Goal: Transaction & Acquisition: Purchase product/service

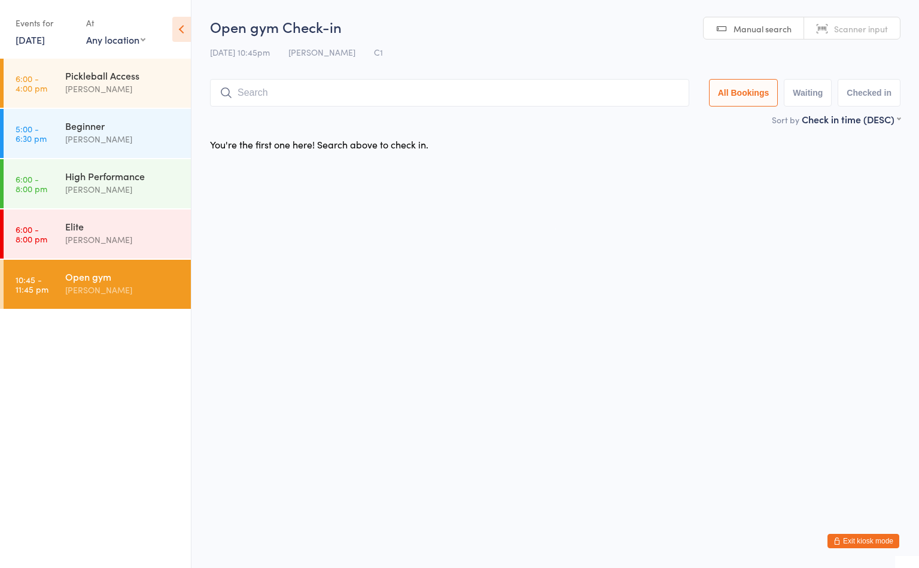
click at [124, 280] on div "Open gym" at bounding box center [122, 276] width 115 height 13
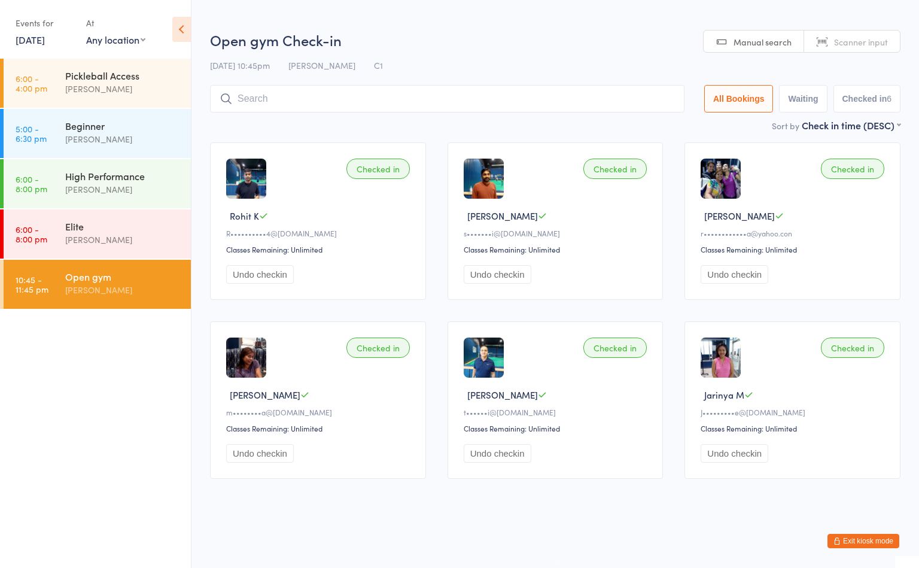
click at [470, 98] on input "search" at bounding box center [447, 99] width 474 height 28
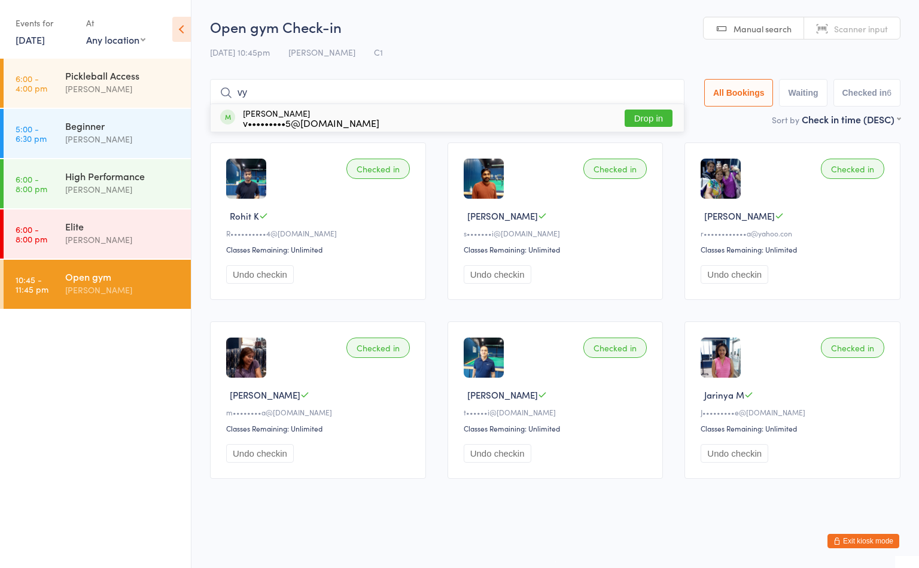
type input "vy"
click at [652, 115] on button "Drop in" at bounding box center [649, 117] width 48 height 17
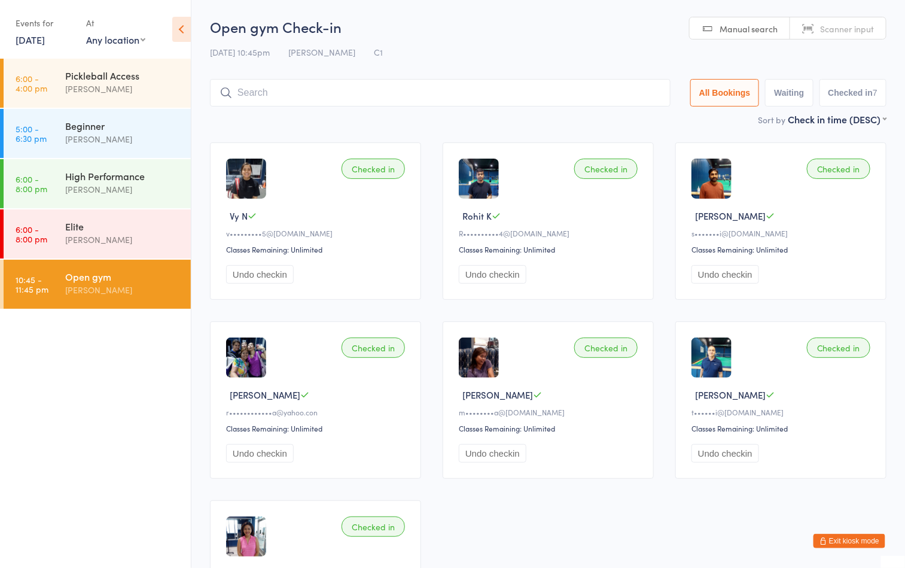
click at [98, 297] on div "Open gym Boyd Tahtat" at bounding box center [128, 283] width 126 height 47
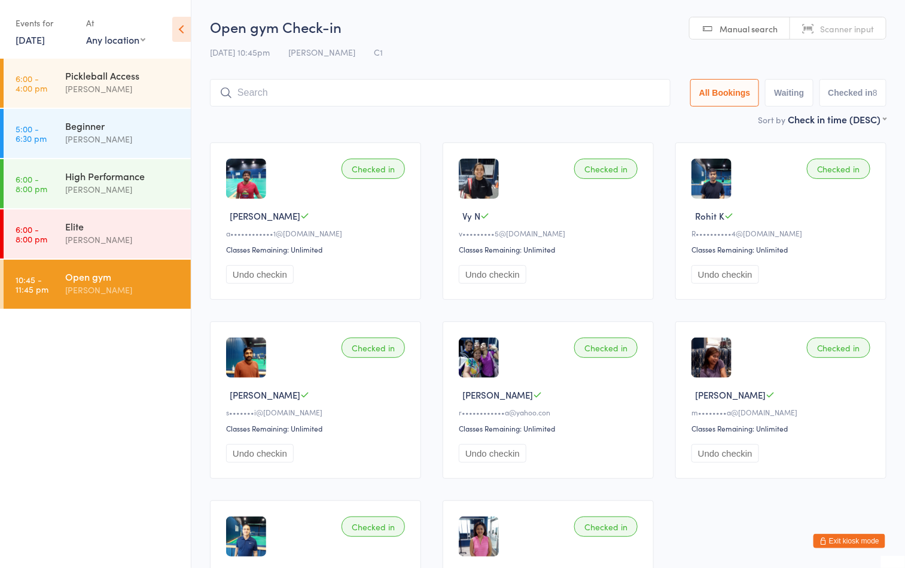
click at [842, 543] on button "Exit kiosk mode" at bounding box center [850, 541] width 72 height 14
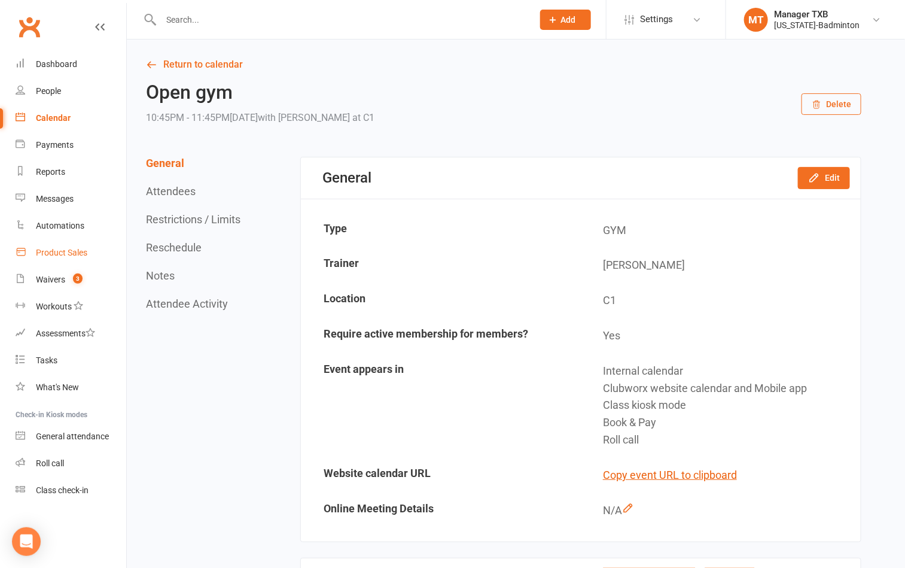
click at [63, 254] on div "Product Sales" at bounding box center [61, 253] width 51 height 10
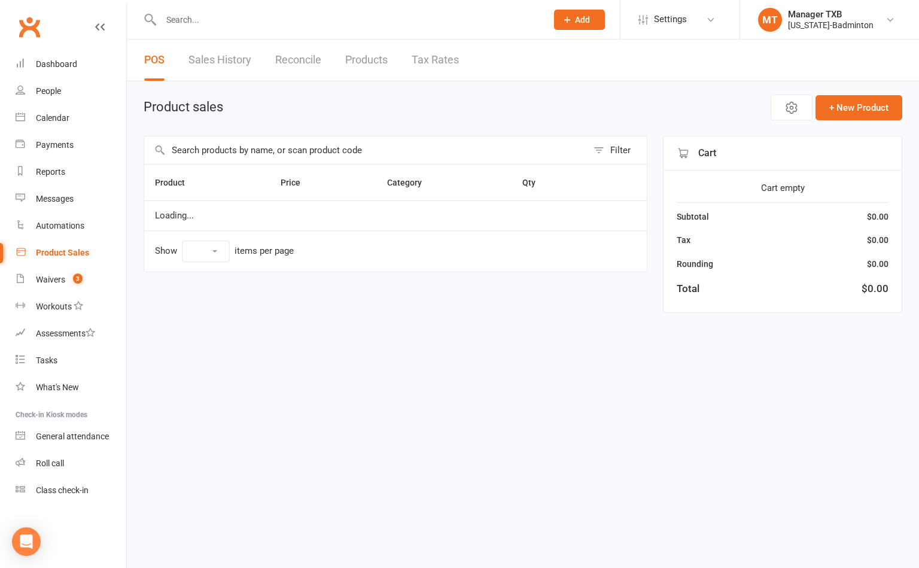
select select "100"
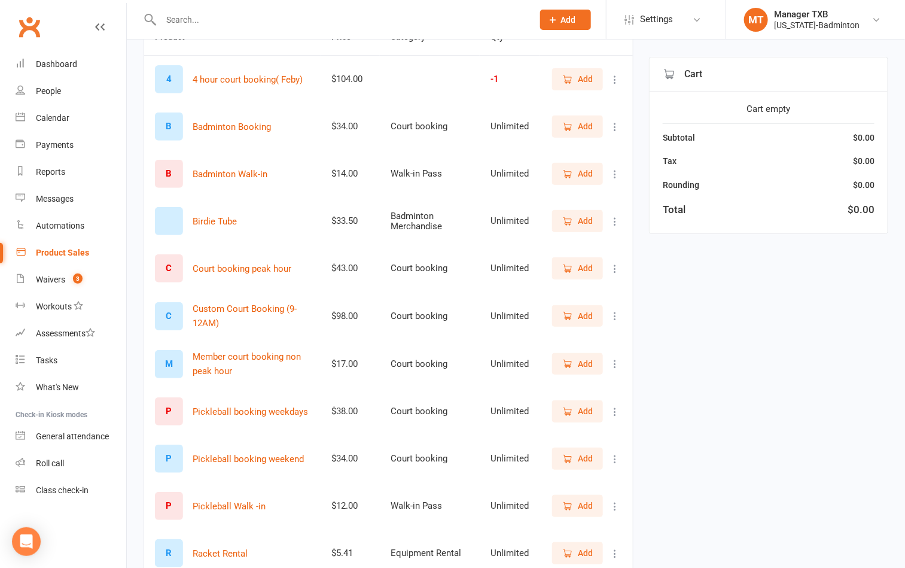
scroll to position [179, 0]
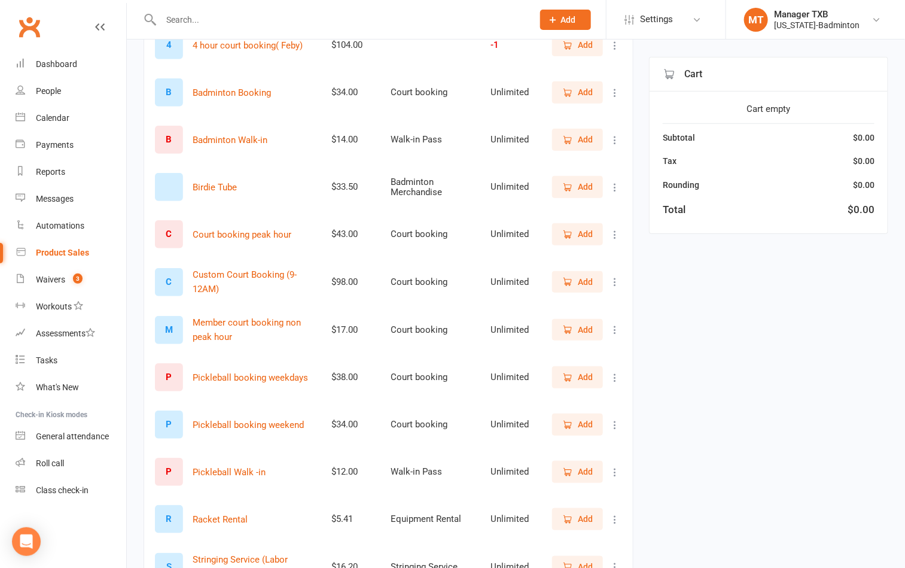
click at [580, 322] on button "Add" at bounding box center [577, 330] width 51 height 22
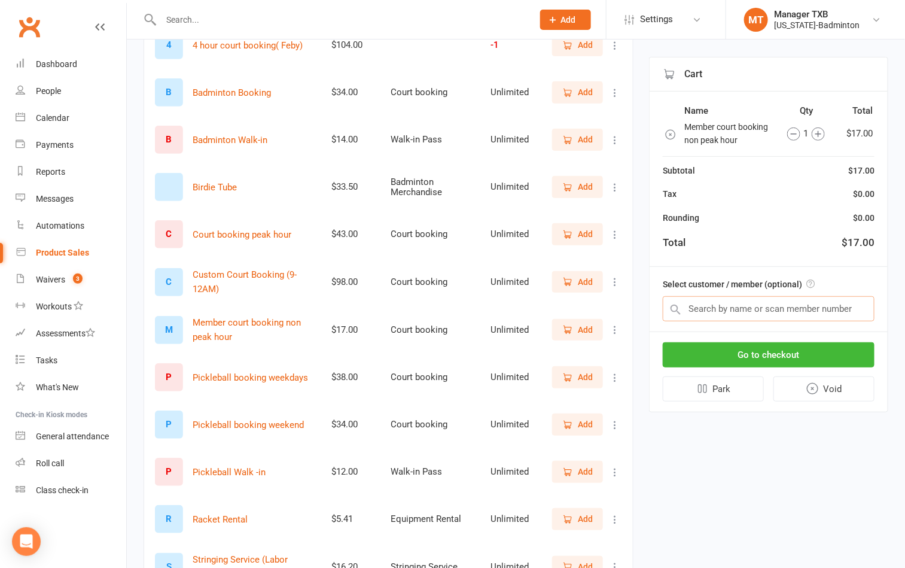
click at [716, 309] on input "text" at bounding box center [769, 308] width 212 height 25
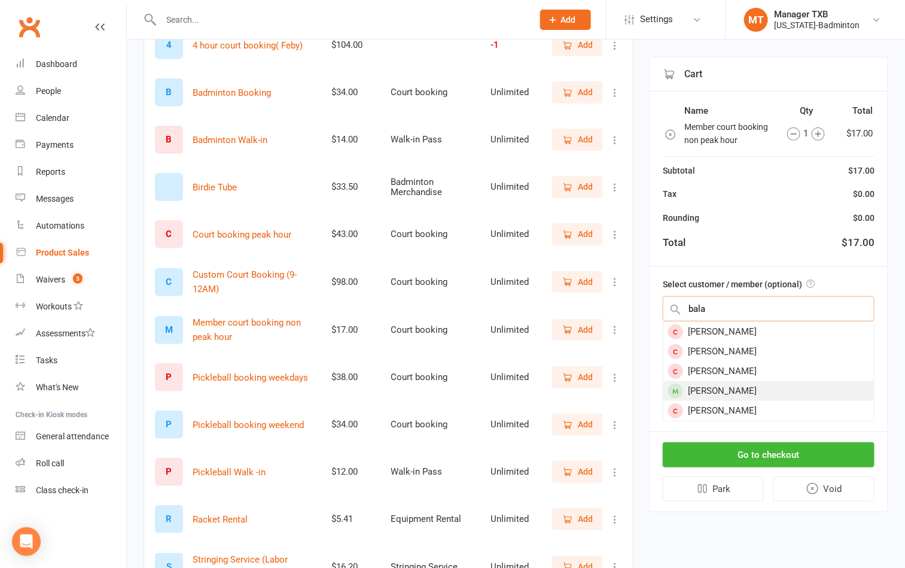
type input "bala"
click at [724, 388] on div "Balasubramanian Jeyaraj" at bounding box center [769, 391] width 211 height 20
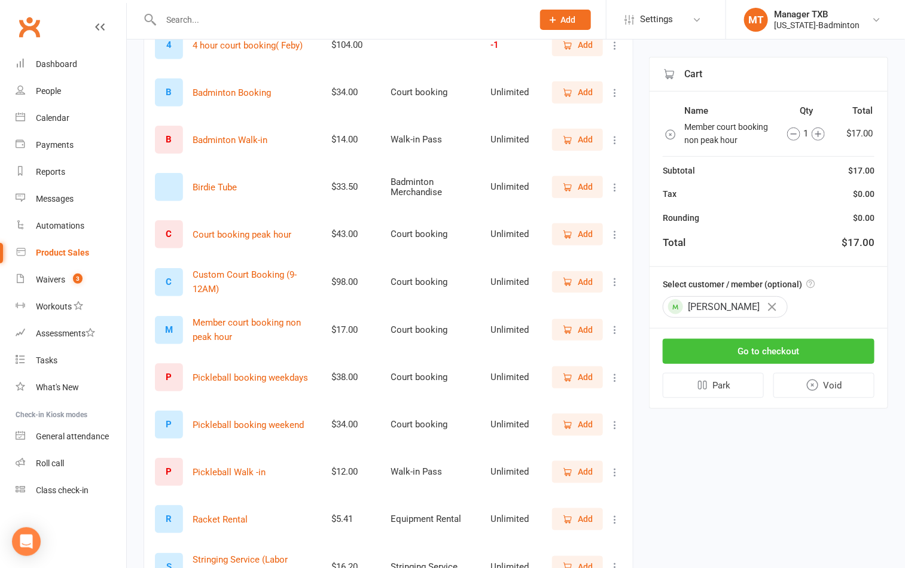
click at [737, 354] on button "Go to checkout" at bounding box center [769, 351] width 212 height 25
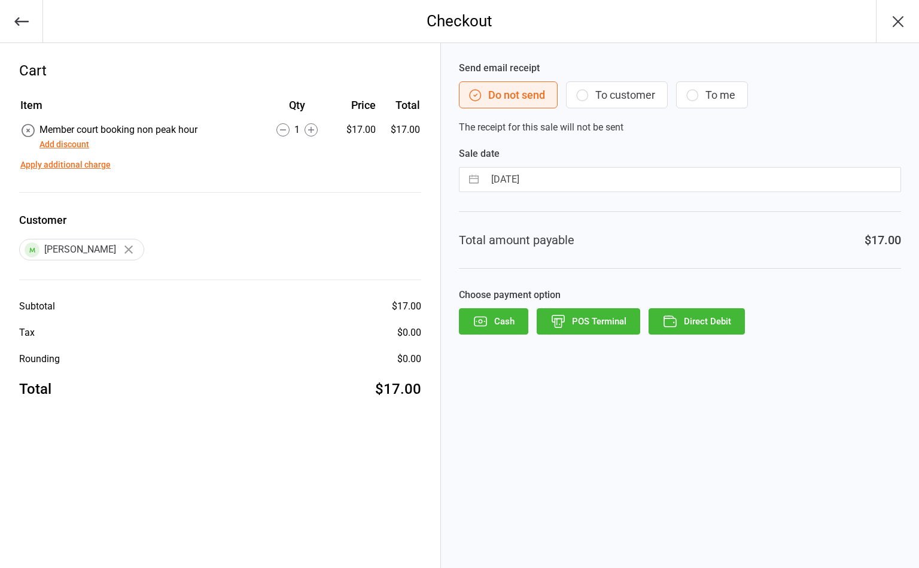
click at [632, 93] on button "To customer" at bounding box center [617, 94] width 102 height 27
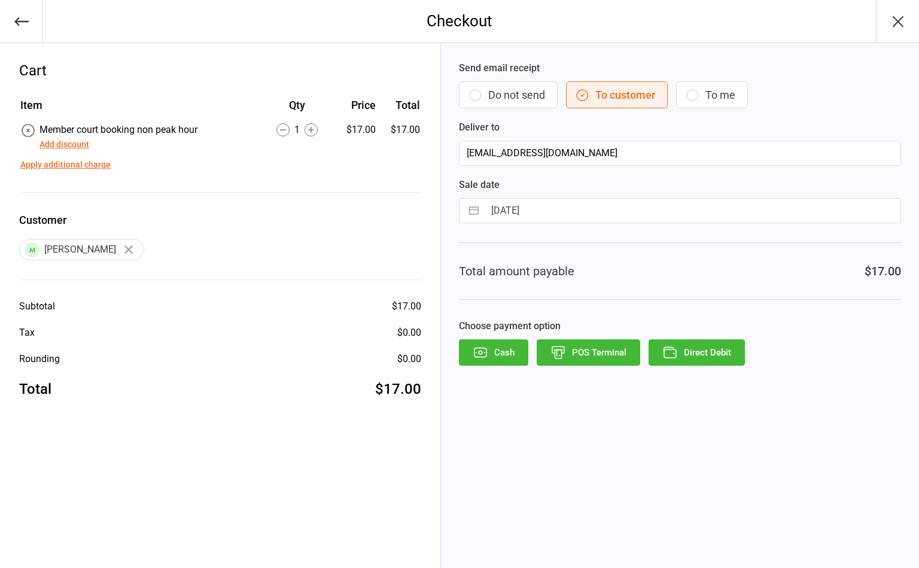
click at [592, 355] on button "POS Terminal" at bounding box center [589, 352] width 104 height 26
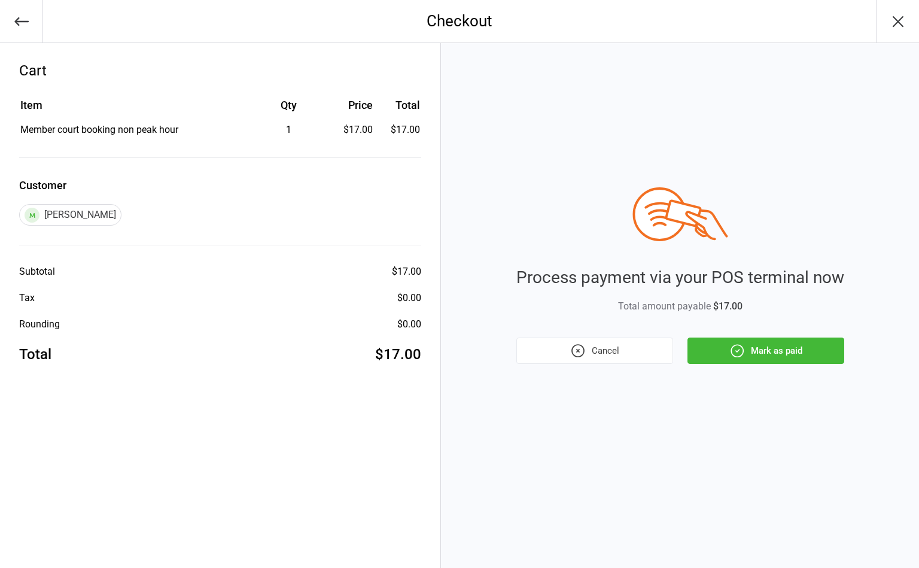
click at [614, 351] on button "Cancel" at bounding box center [594, 350] width 157 height 26
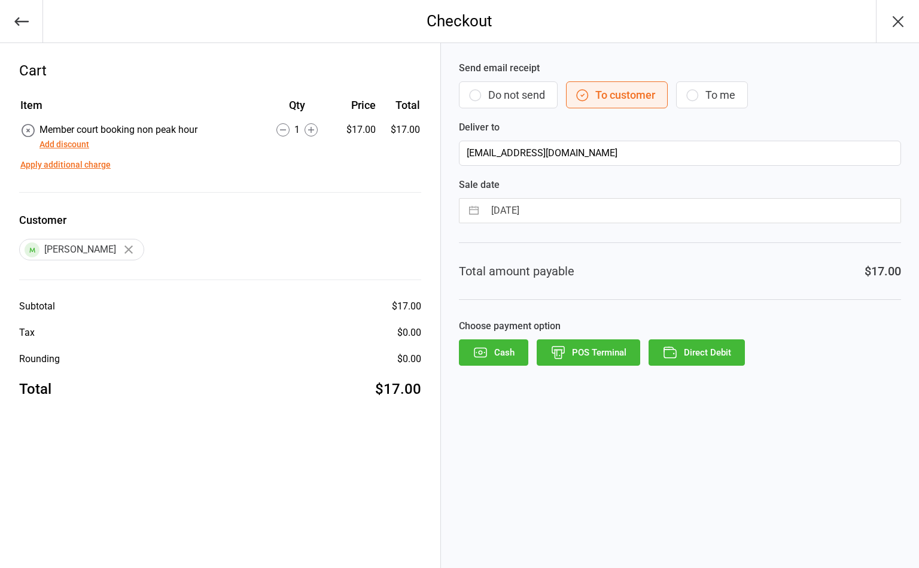
click at [702, 354] on button "Direct Debit" at bounding box center [697, 352] width 96 height 26
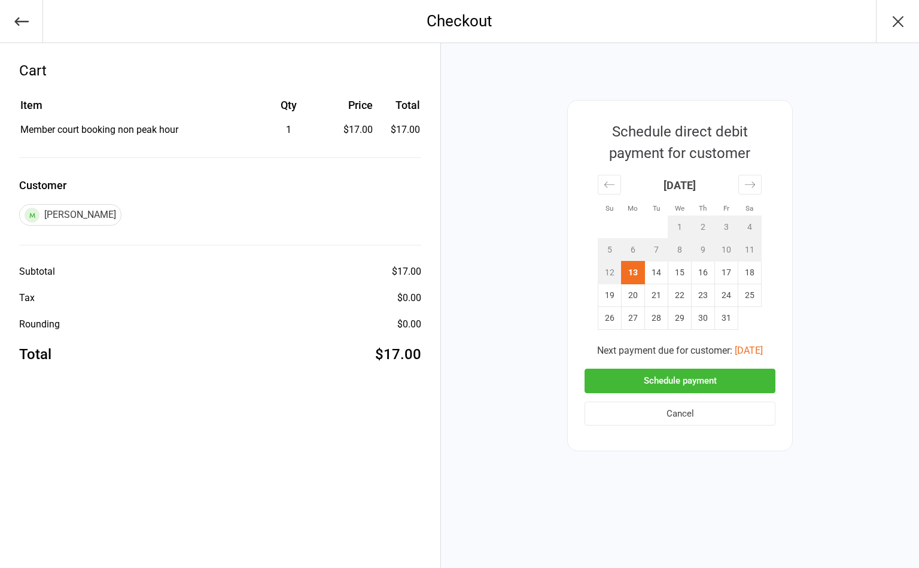
click at [671, 378] on button "Schedule payment" at bounding box center [680, 381] width 191 height 25
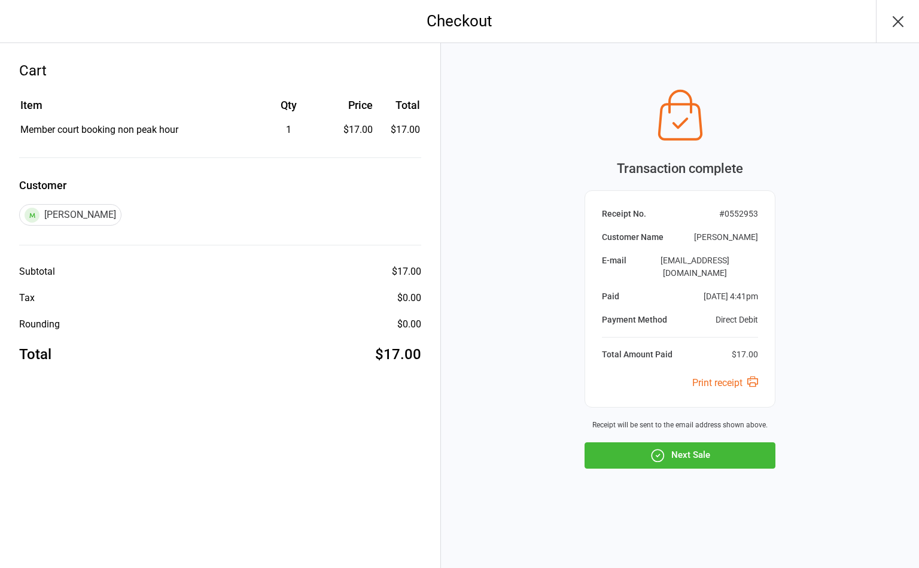
click at [699, 460] on button "Next Sale" at bounding box center [680, 455] width 191 height 26
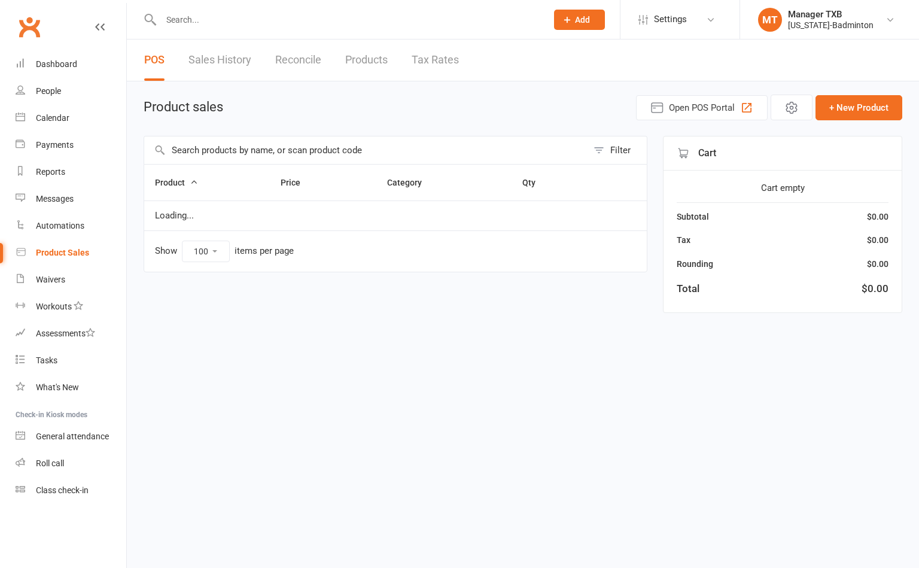
select select "100"
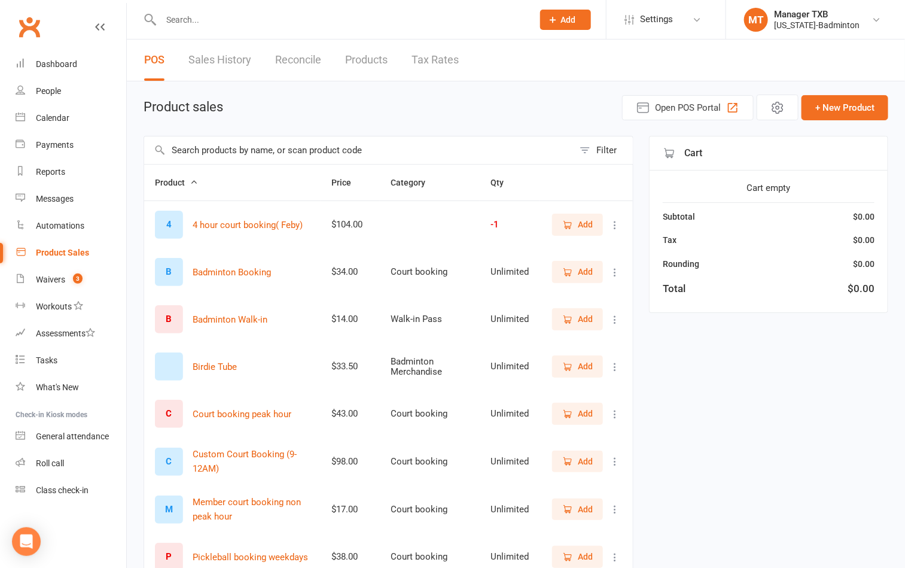
click at [54, 255] on div "Product Sales" at bounding box center [62, 253] width 53 height 10
click at [578, 367] on span "Add" at bounding box center [585, 366] width 15 height 13
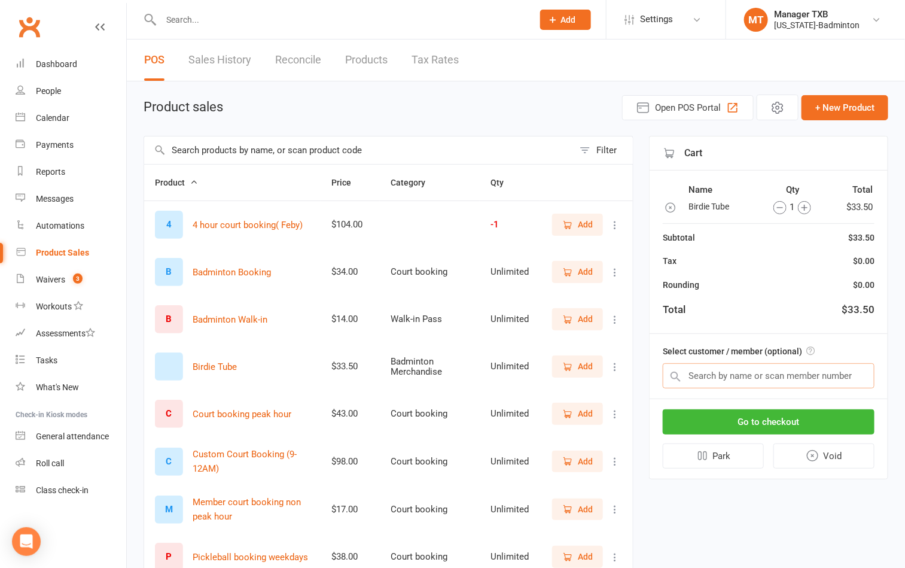
click at [701, 370] on input "text" at bounding box center [769, 375] width 212 height 25
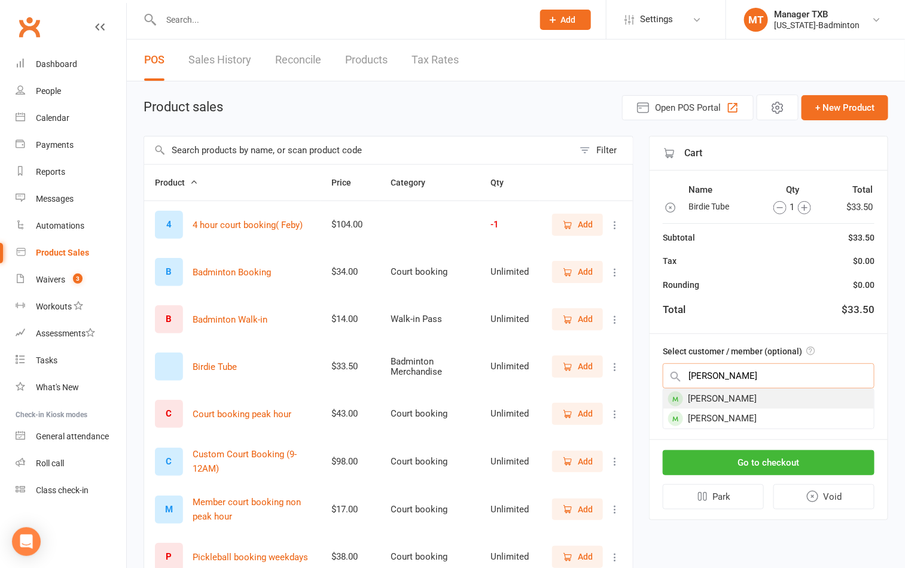
type input "roxanne"
click at [729, 399] on div "Roxanne Alinsug" at bounding box center [769, 399] width 211 height 20
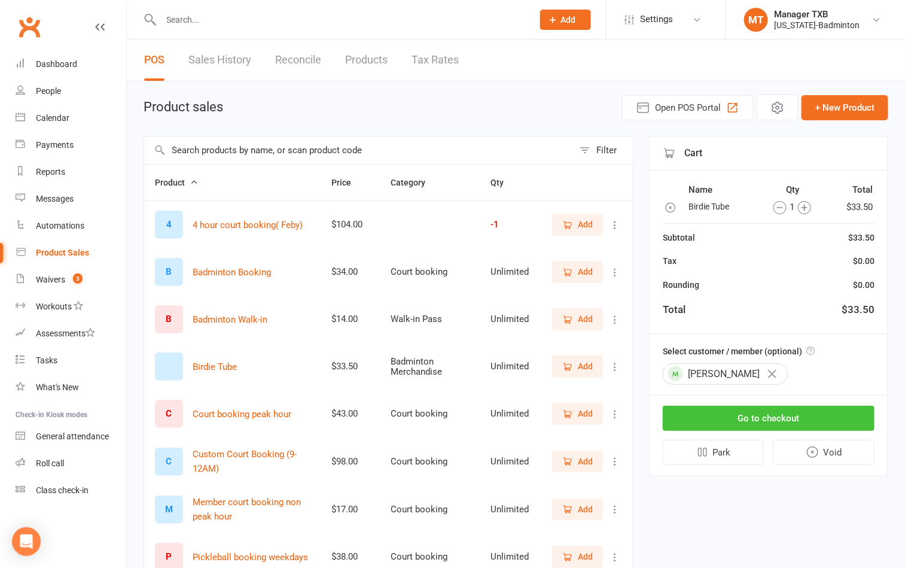
click at [754, 425] on button "Go to checkout" at bounding box center [769, 418] width 212 height 25
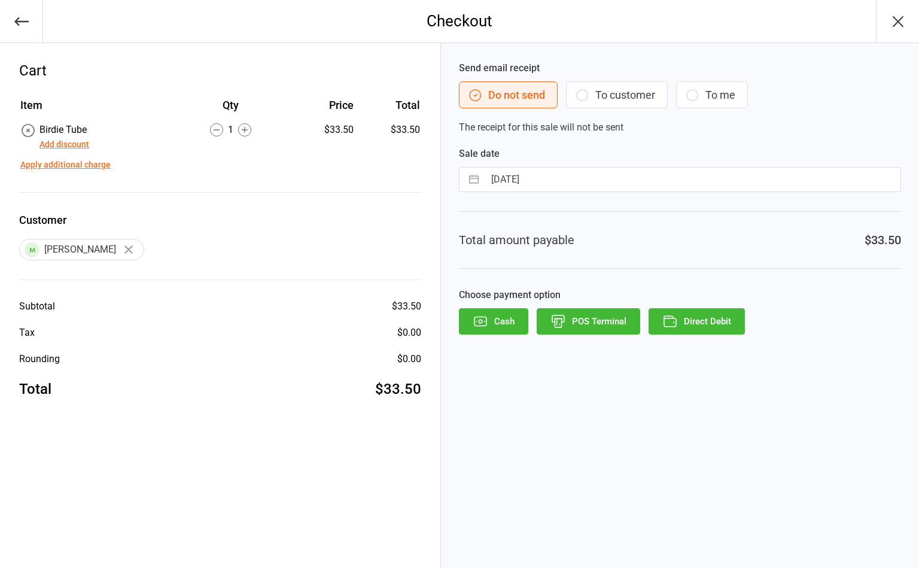
click at [611, 90] on button "To customer" at bounding box center [617, 94] width 102 height 27
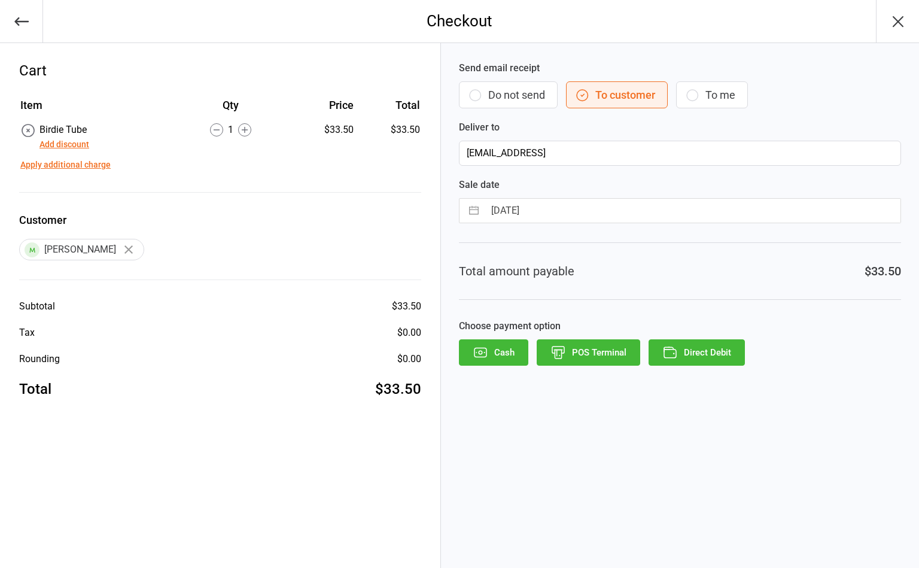
click at [713, 363] on button "Direct Debit" at bounding box center [697, 352] width 96 height 26
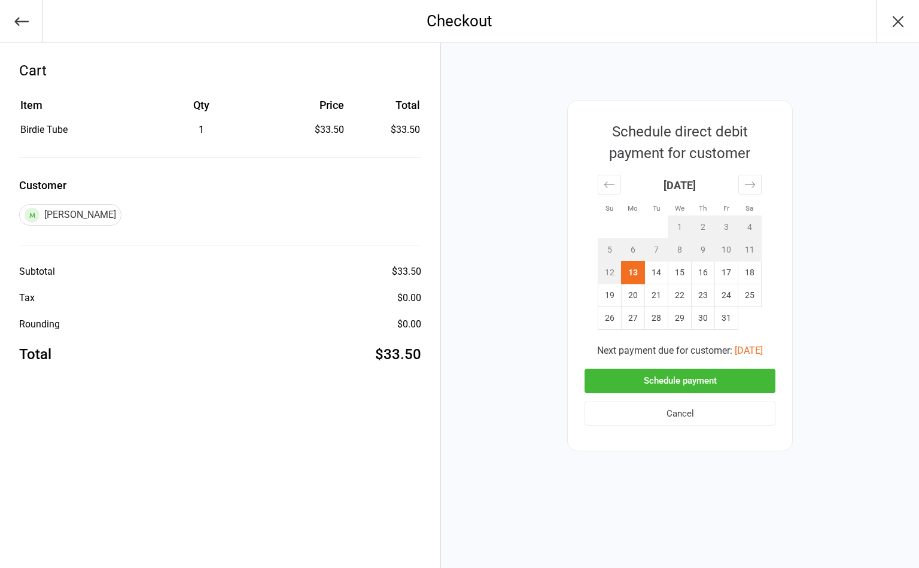
click at [695, 377] on button "Schedule payment" at bounding box center [680, 381] width 191 height 25
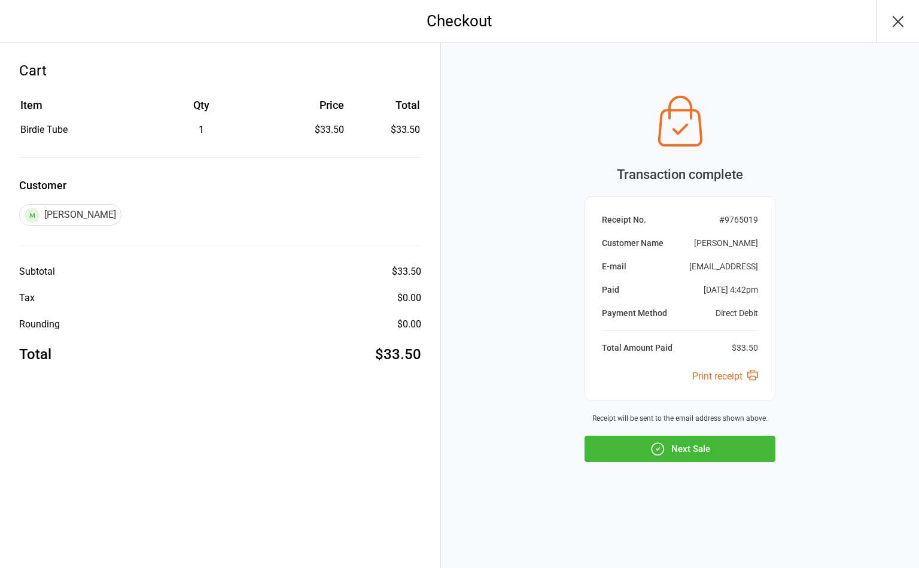
click at [896, 17] on icon "button" at bounding box center [898, 21] width 19 height 19
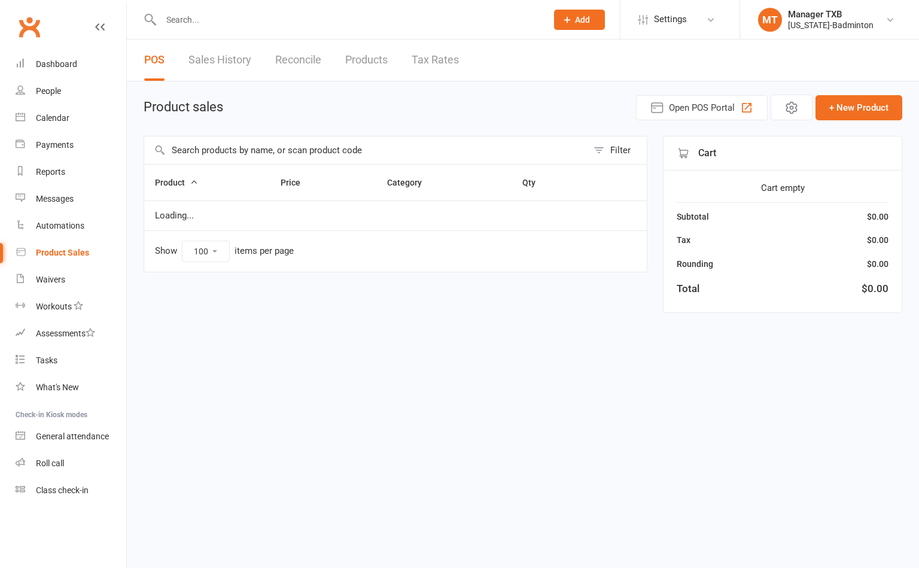
select select "100"
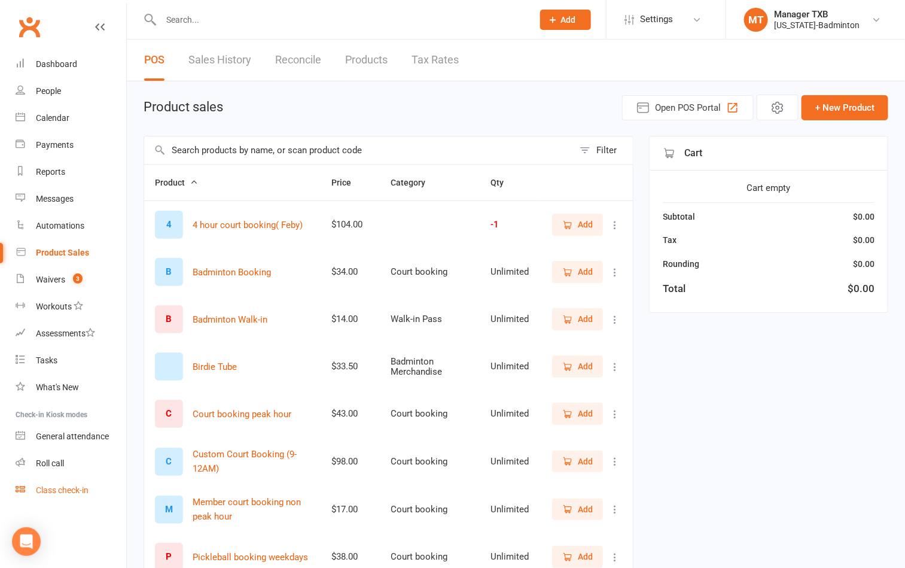
click at [76, 492] on div "Class check-in" at bounding box center [62, 490] width 53 height 10
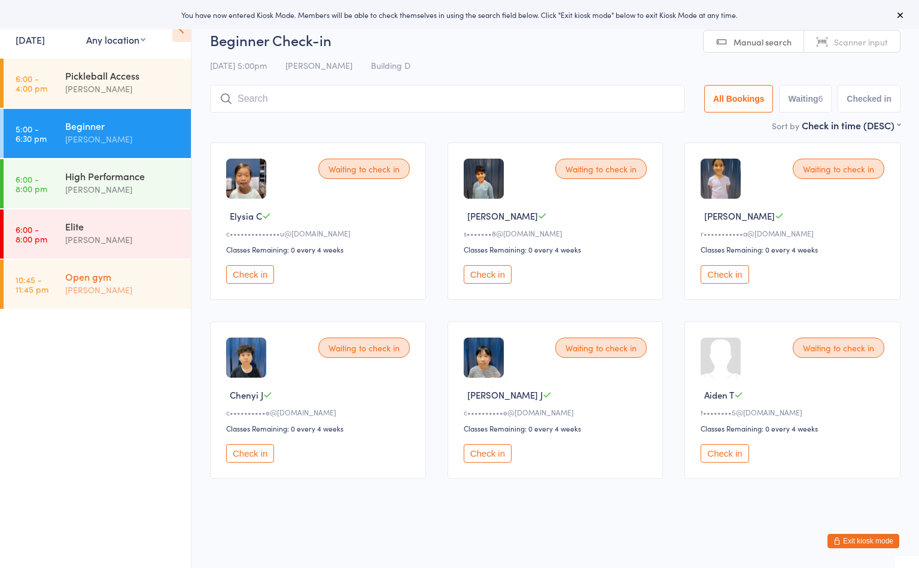
click at [154, 273] on div "Open gym" at bounding box center [122, 276] width 115 height 13
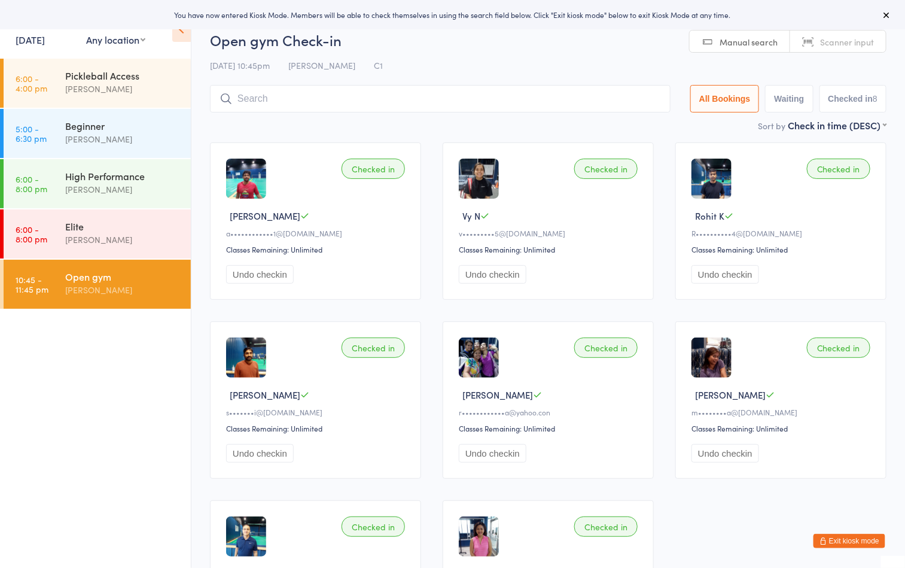
click at [359, 102] on input "search" at bounding box center [440, 99] width 461 height 28
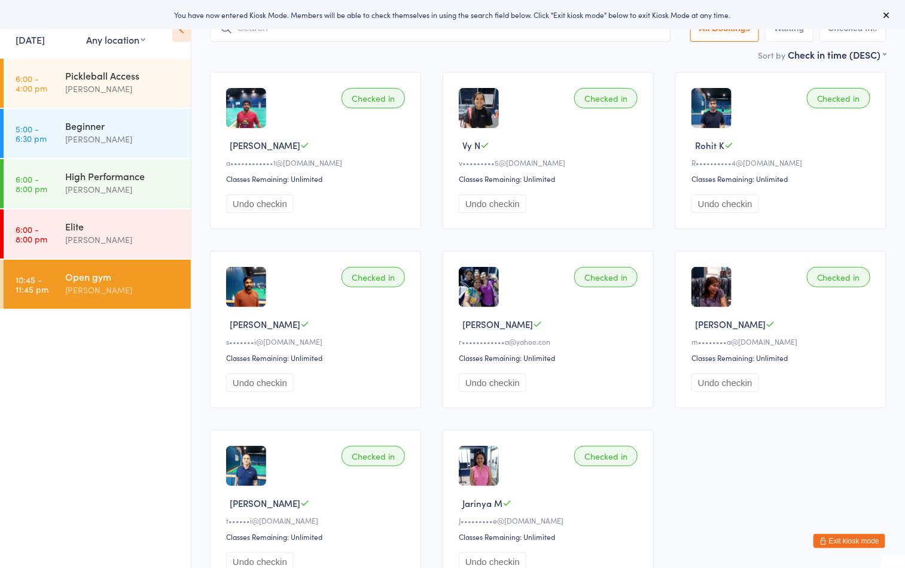
scroll to position [85, 0]
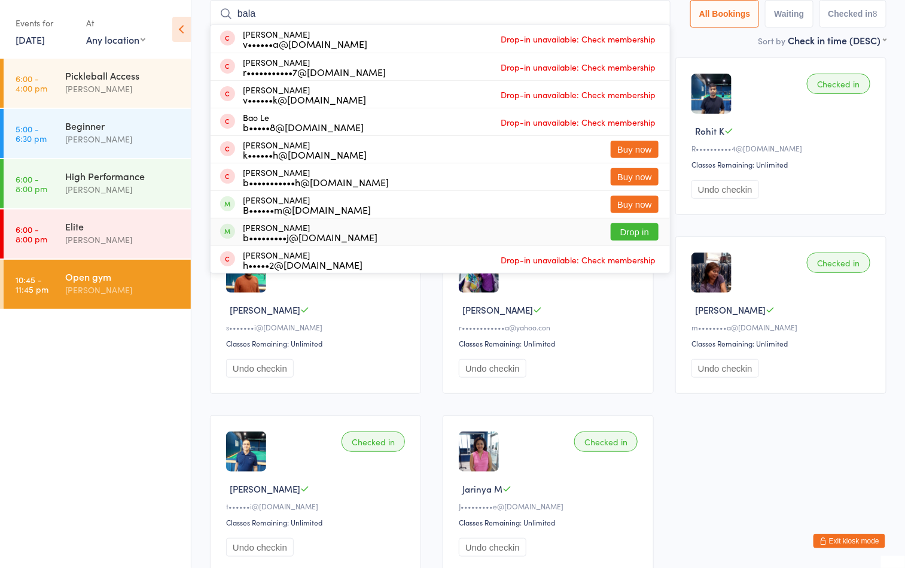
type input "bala"
click at [628, 229] on button "Drop in" at bounding box center [635, 231] width 48 height 17
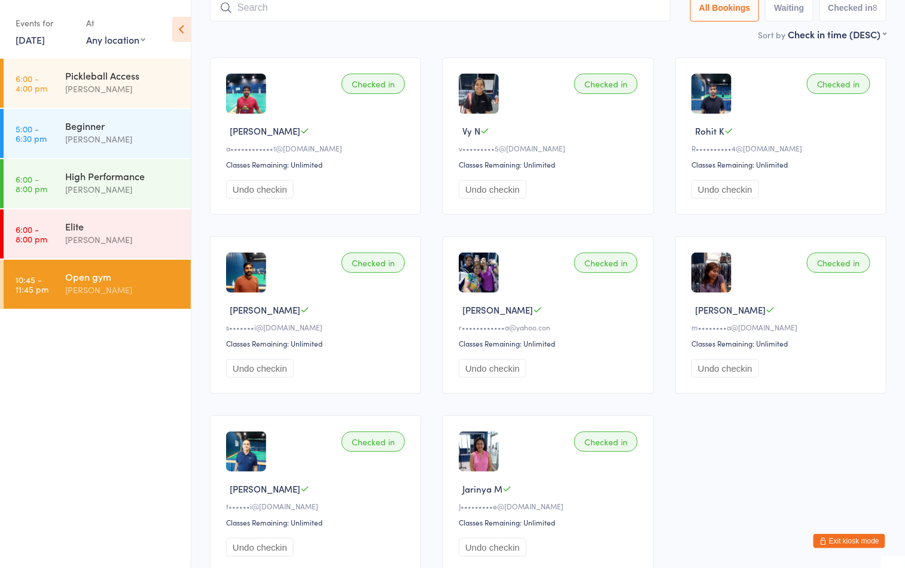
scroll to position [79, 0]
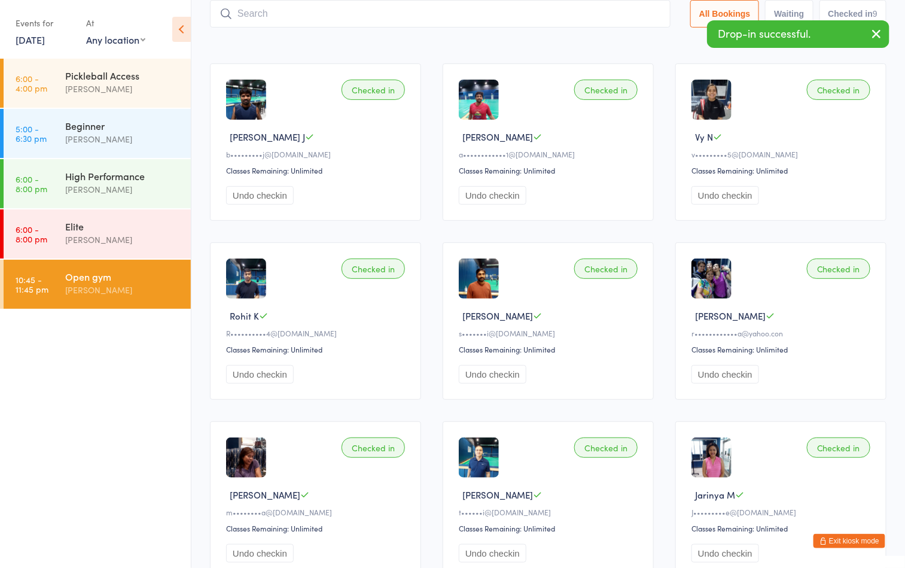
click at [122, 428] on ul "6:00 - 4:00 pm Pickleball Access [PERSON_NAME] 5:00 - 6:30 pm Beginner [PERSON_…" at bounding box center [95, 313] width 191 height 509
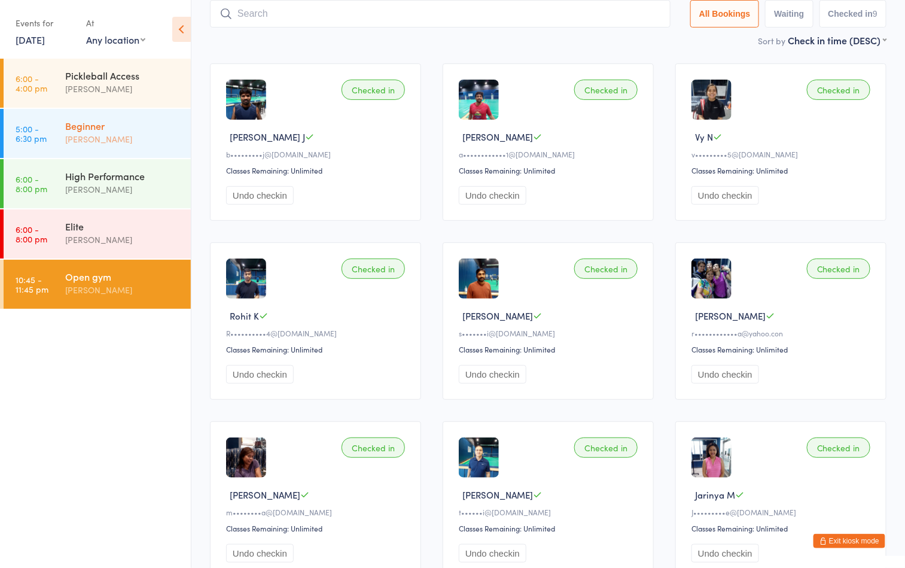
click at [102, 119] on div "Beginner" at bounding box center [122, 125] width 115 height 13
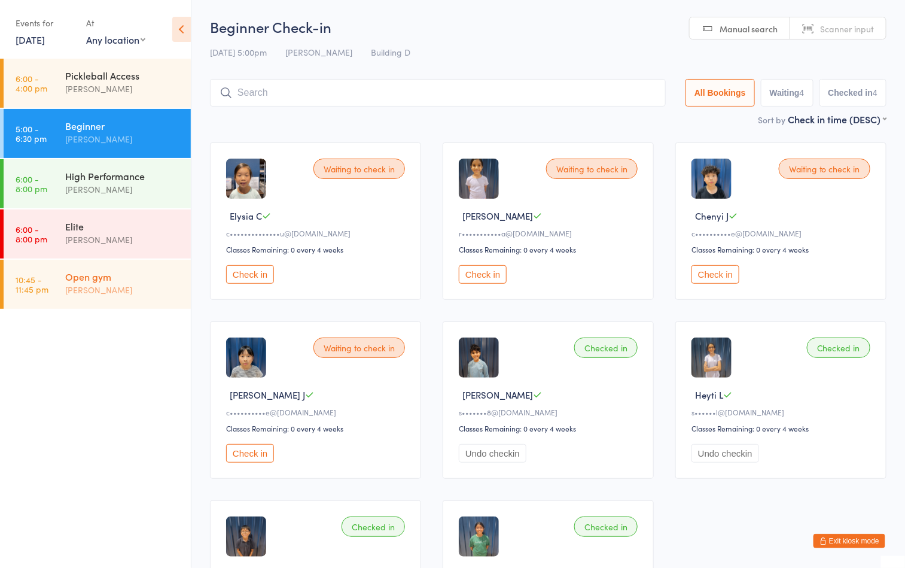
click at [106, 280] on div "Open gym" at bounding box center [122, 276] width 115 height 13
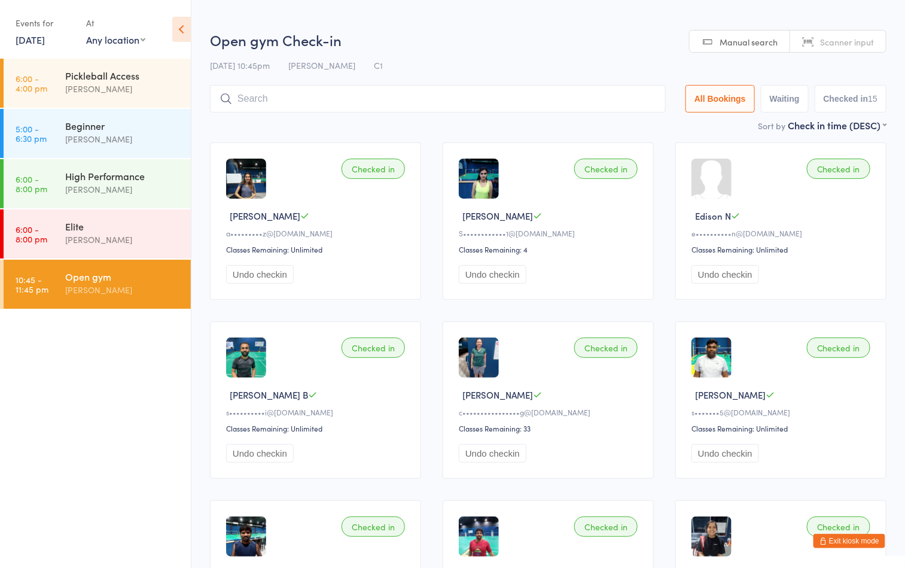
click at [478, 38] on h2 "Open gym Check-in" at bounding box center [548, 40] width 677 height 20
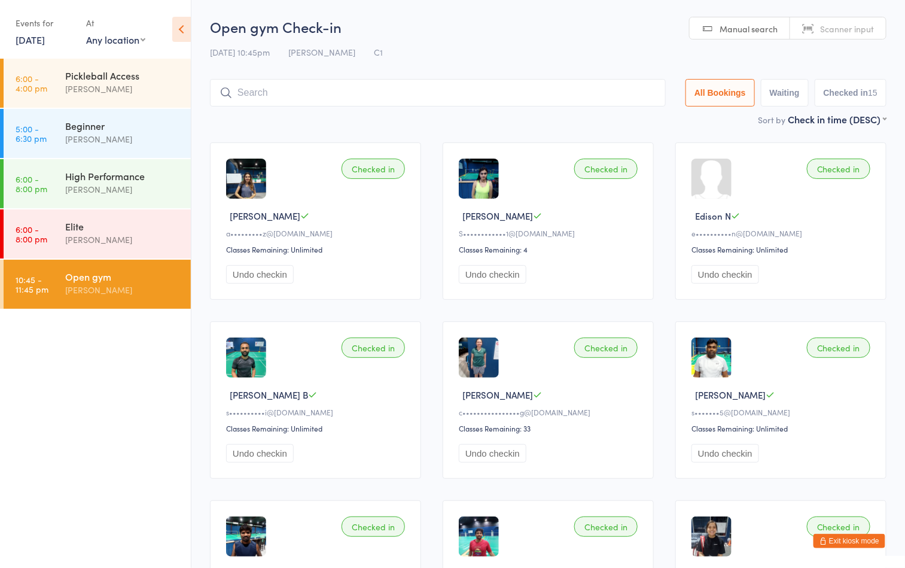
click at [115, 298] on div "Open gym [PERSON_NAME]" at bounding box center [128, 283] width 126 height 47
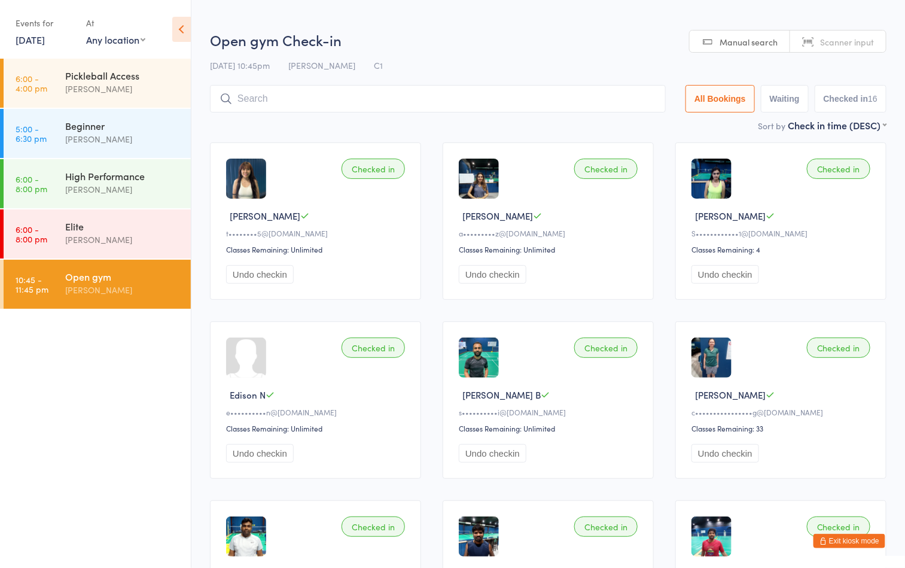
click at [379, 102] on input "search" at bounding box center [438, 99] width 456 height 28
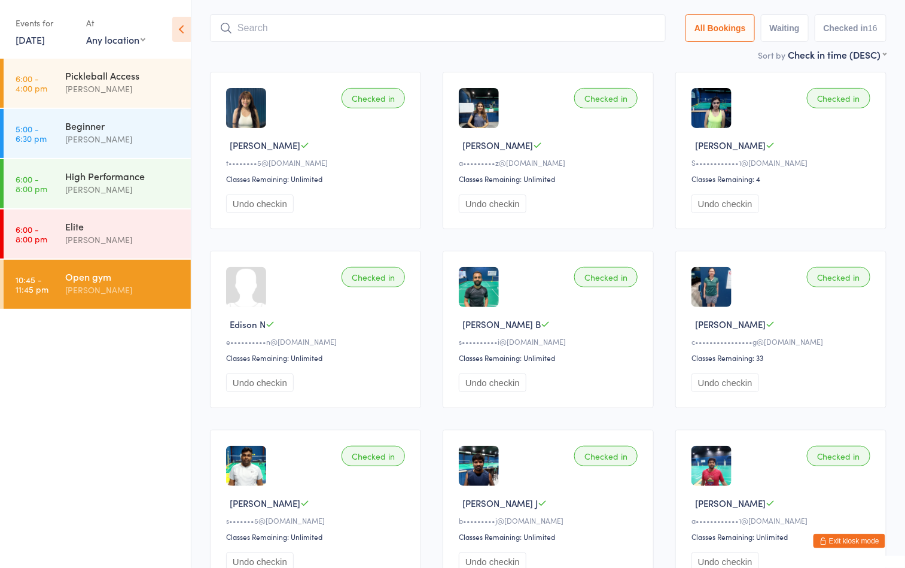
scroll to position [85, 0]
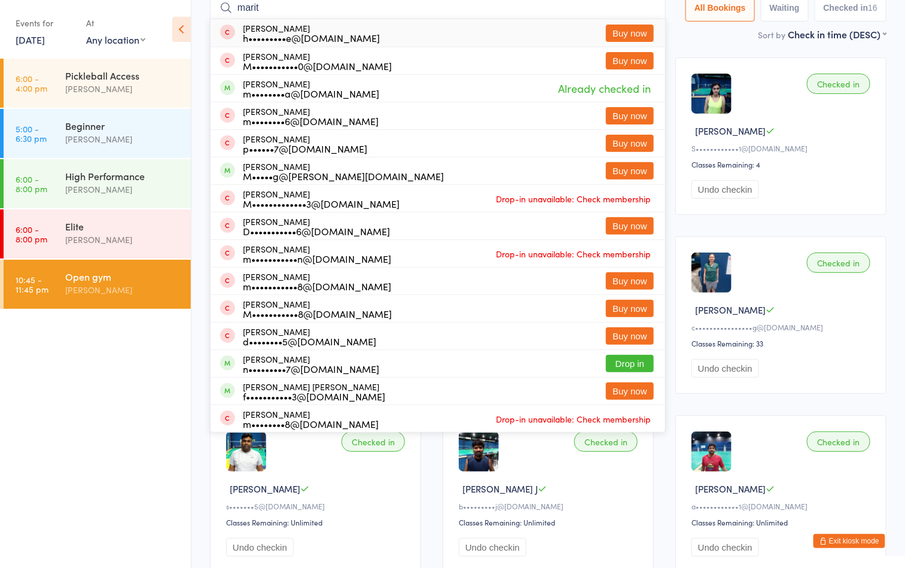
type input "marite"
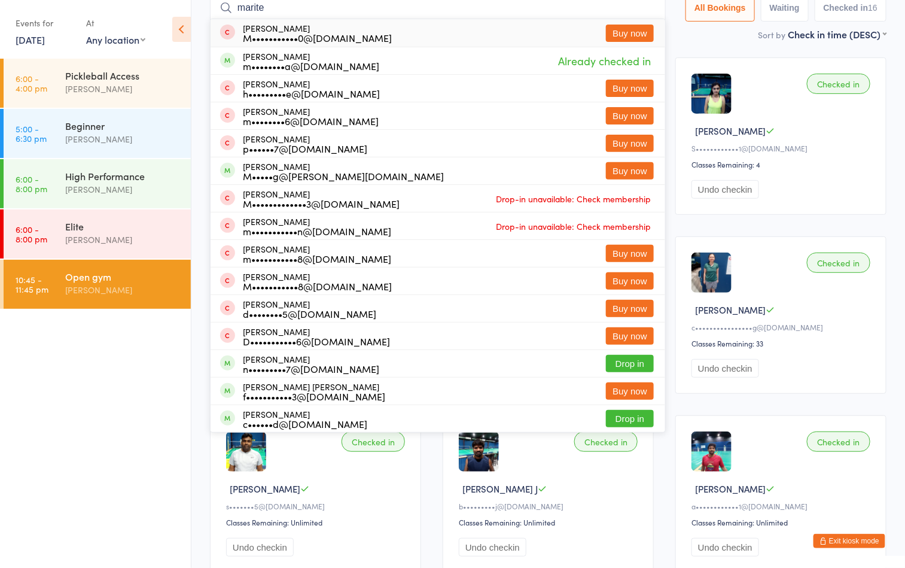
click at [643, 8] on input "marite" at bounding box center [438, 8] width 456 height 28
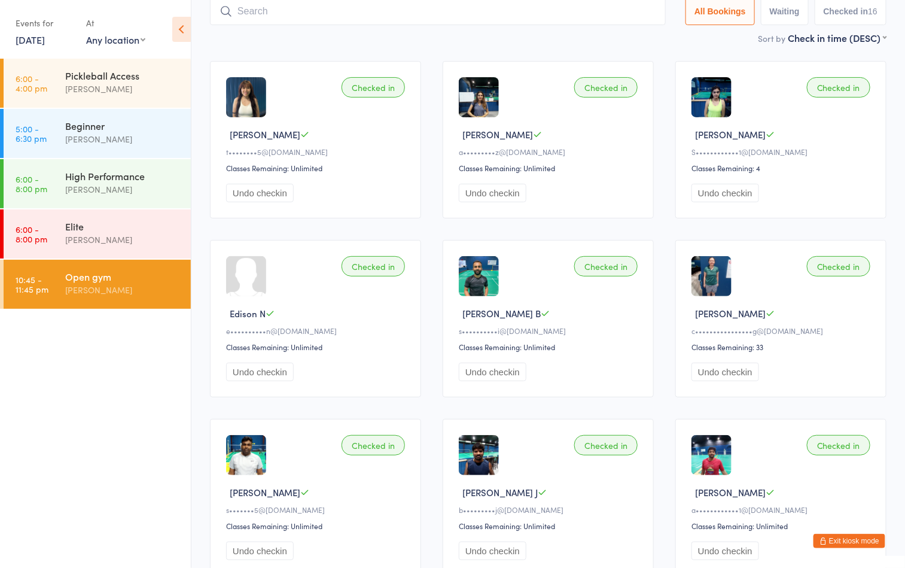
scroll to position [79, 0]
